Goal: Find specific page/section: Find specific page/section

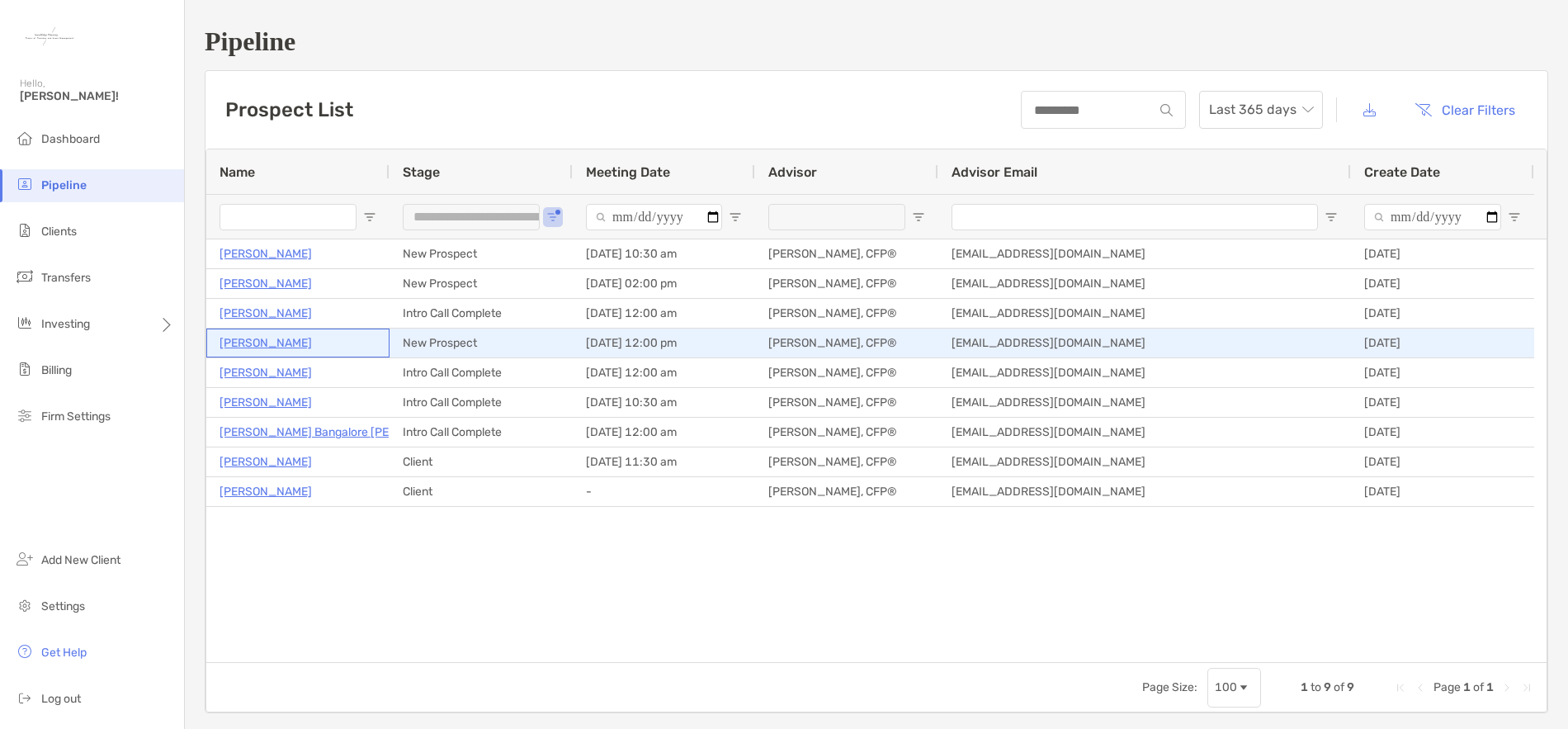
click at [266, 346] on p "[PERSON_NAME]" at bounding box center [266, 344] width 93 height 21
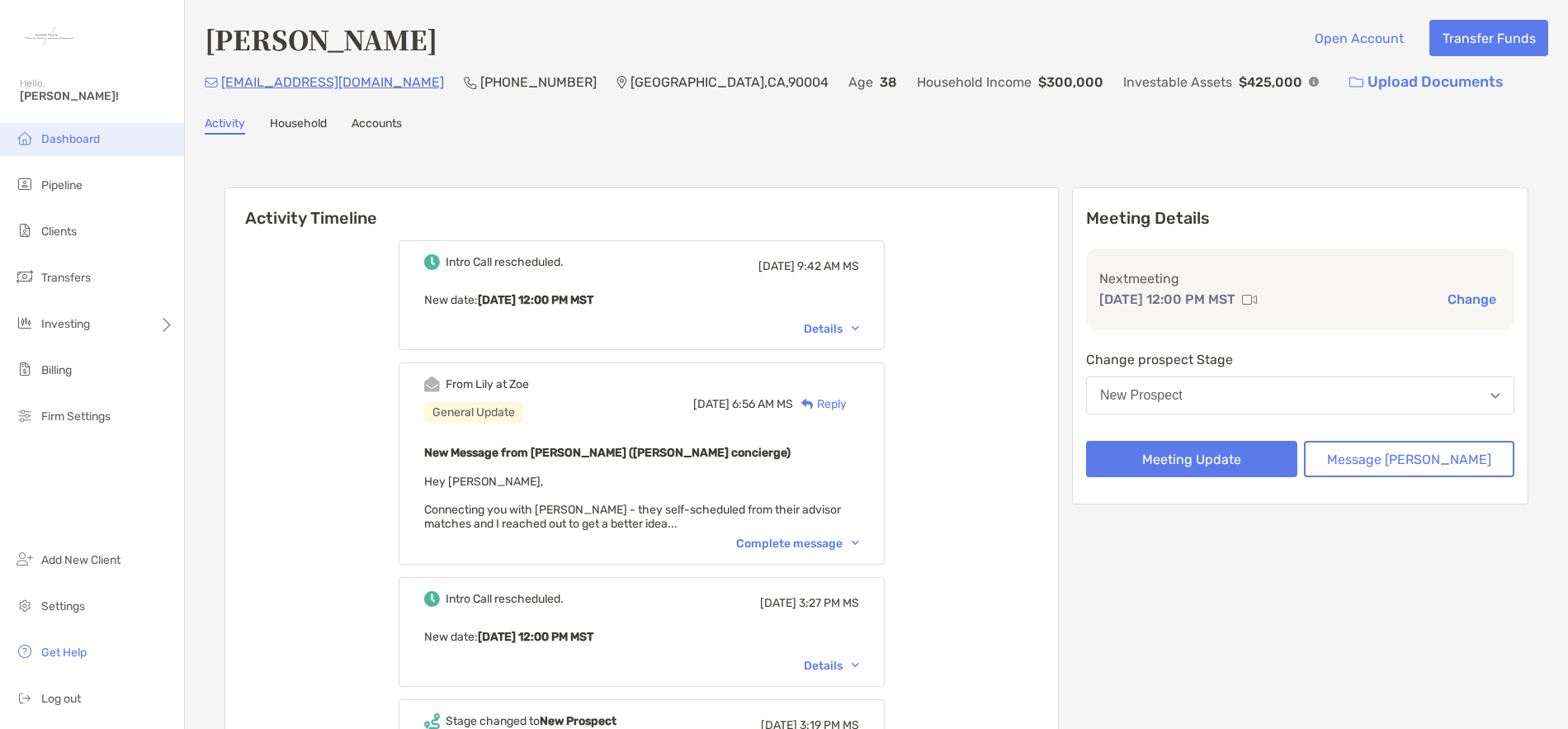
click at [81, 146] on span "Dashboard" at bounding box center [71, 139] width 59 height 14
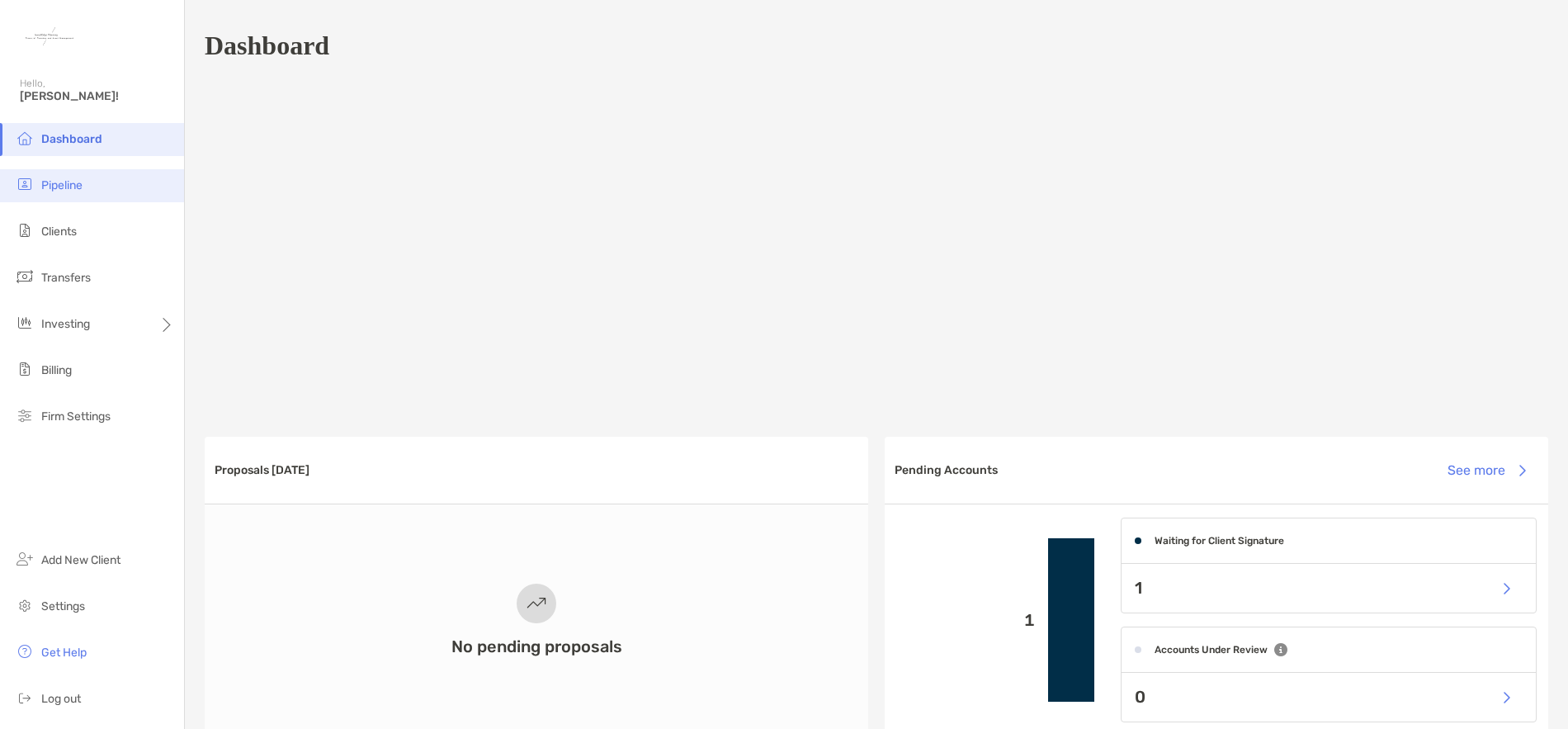
click at [72, 193] on li "Pipeline" at bounding box center [92, 186] width 185 height 33
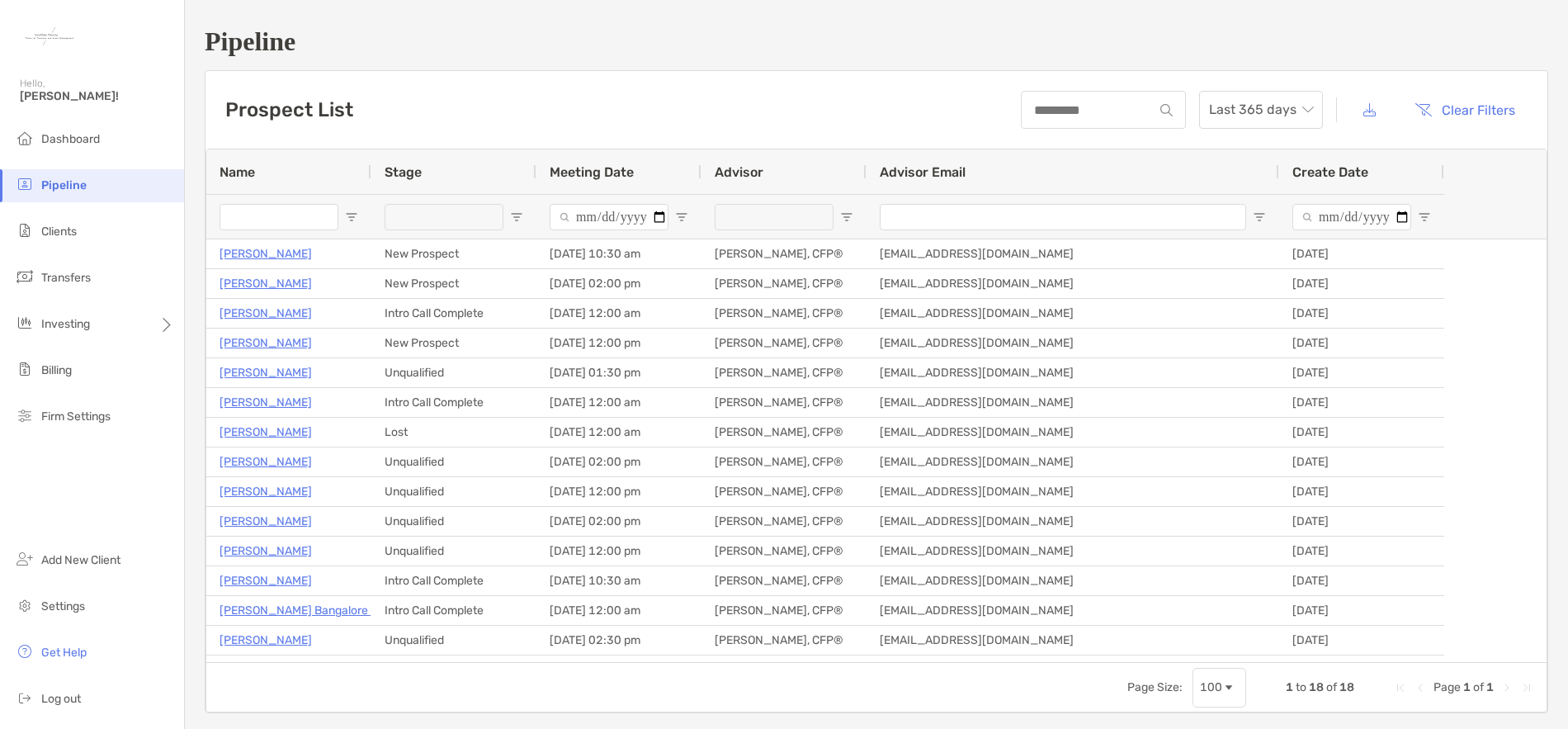
type input "**********"
